Goal: Task Accomplishment & Management: Manage account settings

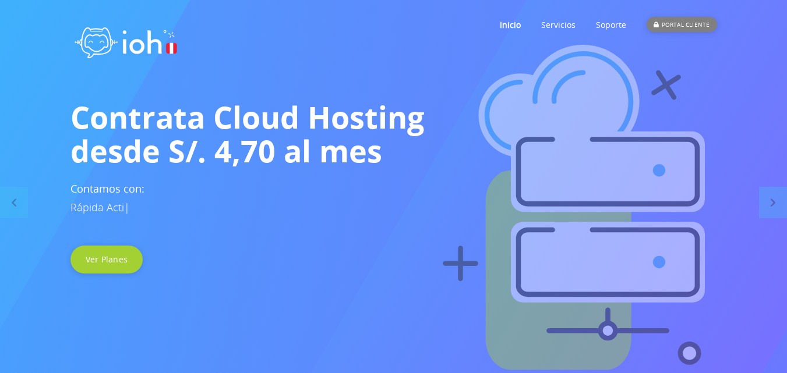
click at [708, 19] on div "PORTAL CLIENTE" at bounding box center [681, 24] width 70 height 15
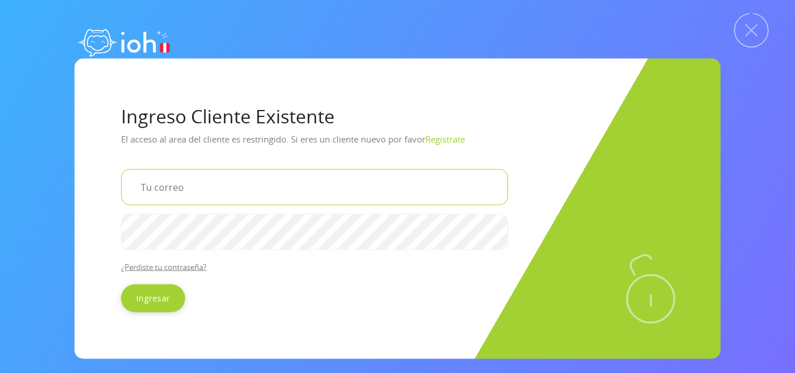
click at [197, 194] on input "email" at bounding box center [314, 187] width 387 height 36
type input "[EMAIL_ADDRESS][DOMAIN_NAME]"
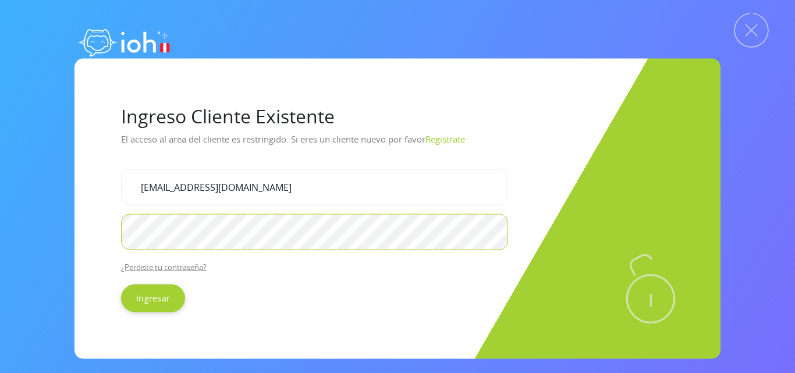
click at [121, 284] on input "Ingresar" at bounding box center [153, 298] width 64 height 28
